Goal: Task Accomplishment & Management: Use online tool/utility

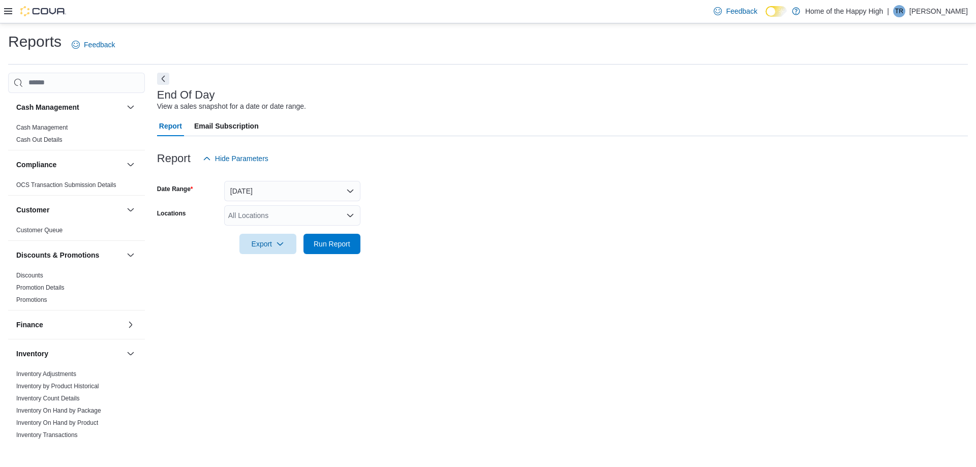
click at [291, 223] on div "All Locations" at bounding box center [292, 215] width 136 height 20
type input "***"
click at [280, 227] on button "North Bay - [PERSON_NAME] Terrace - Fire & Flower" at bounding box center [292, 233] width 136 height 15
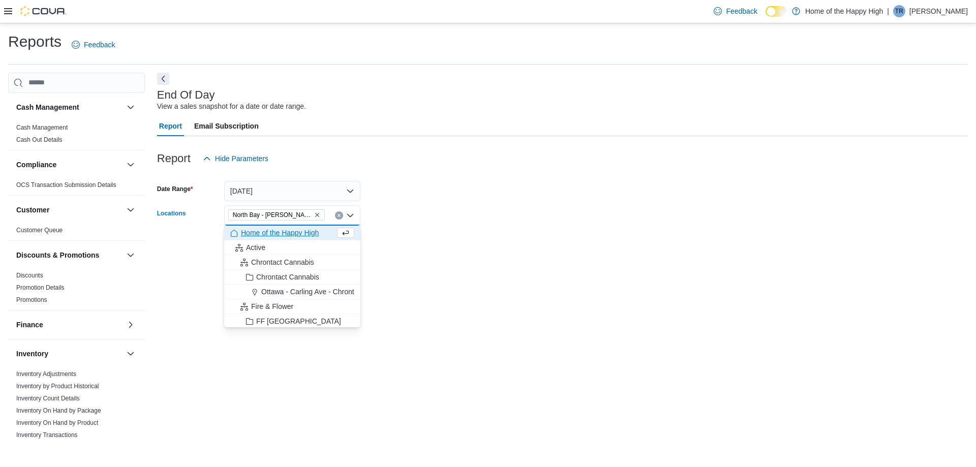
click at [433, 252] on form "Date Range [DATE] Locations [GEOGRAPHIC_DATA] - [GEOGRAPHIC_DATA] Terrace - Fir…" at bounding box center [562, 211] width 811 height 85
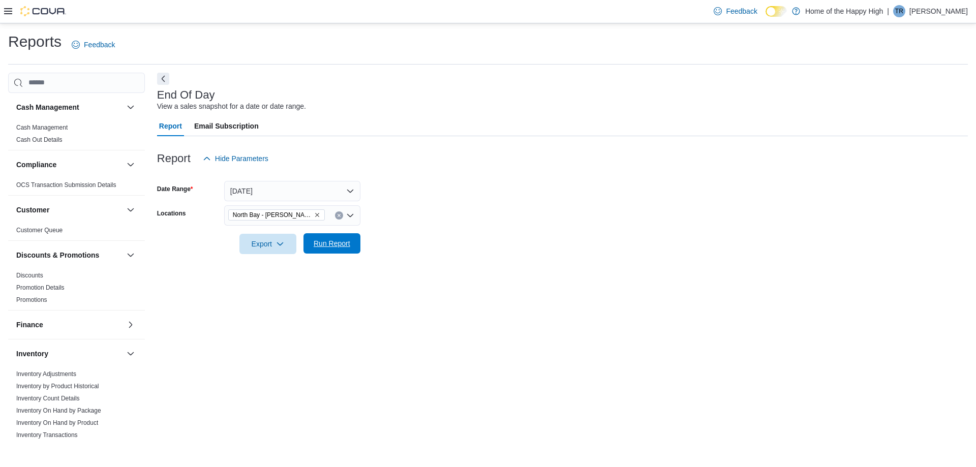
click at [325, 244] on span "Run Report" at bounding box center [332, 243] width 37 height 10
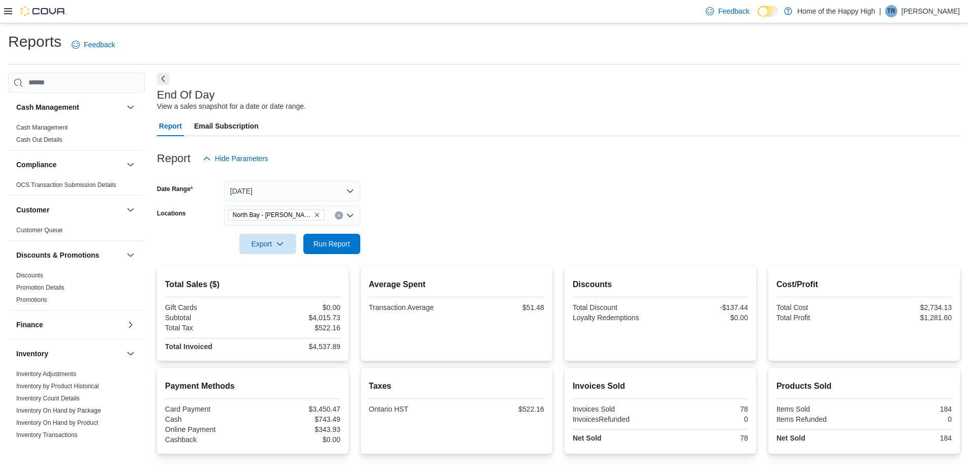
click at [169, 86] on div at bounding box center [558, 87] width 803 height 4
click at [287, 248] on span "Export" at bounding box center [268, 243] width 45 height 20
click at [290, 282] on span "Export to Pdf" at bounding box center [270, 285] width 46 height 8
